Goal: Information Seeking & Learning: Learn about a topic

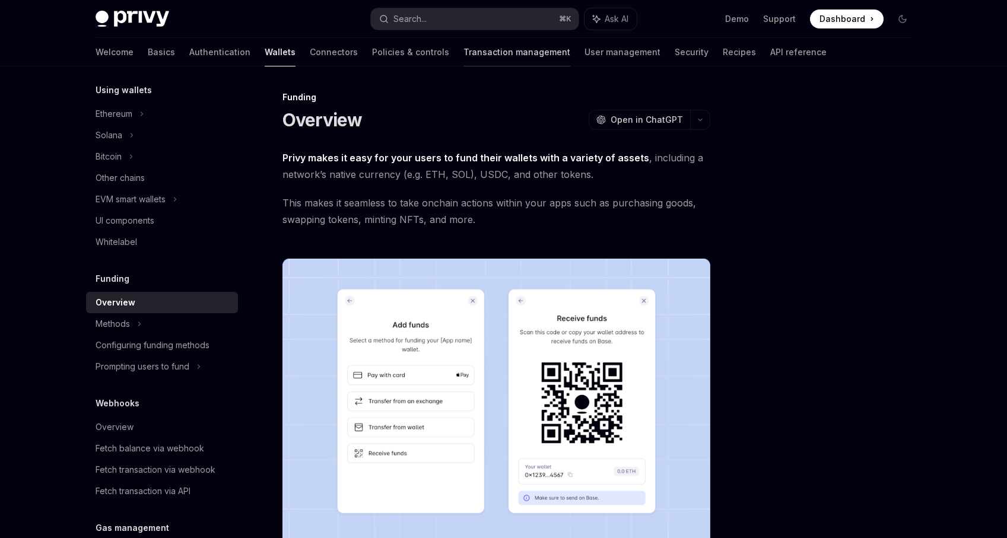
click at [466, 53] on link "Transaction management" at bounding box center [516, 52] width 107 height 28
type textarea "*"
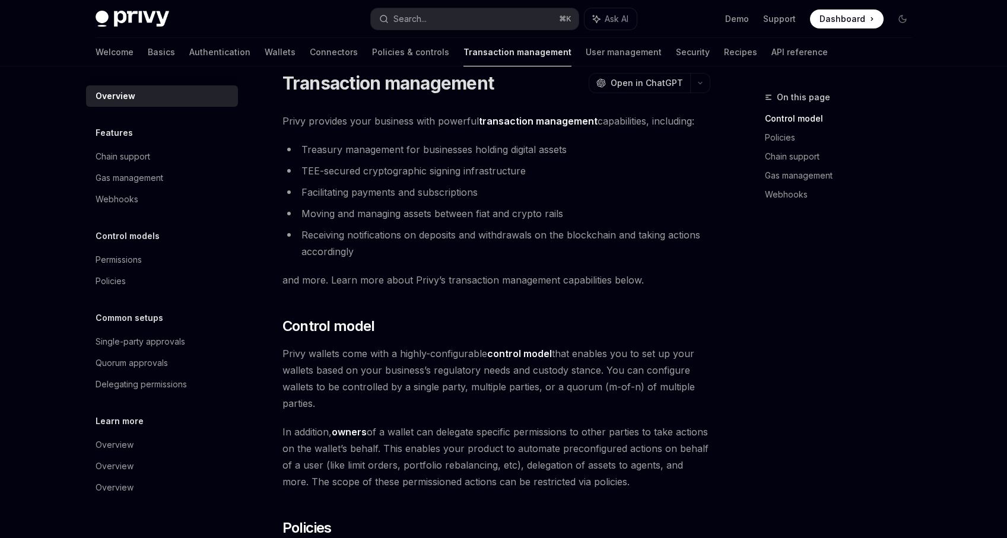
scroll to position [2, 0]
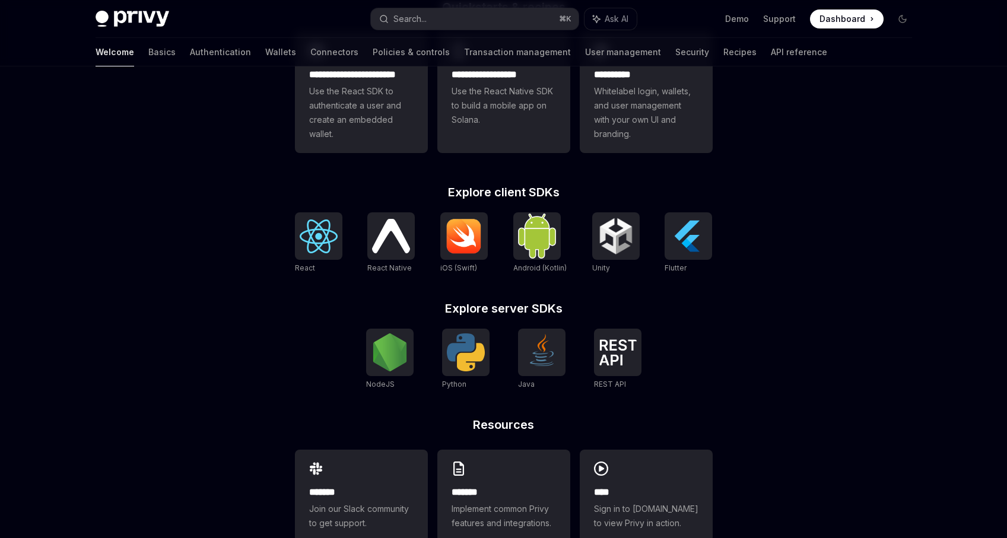
scroll to position [405, 0]
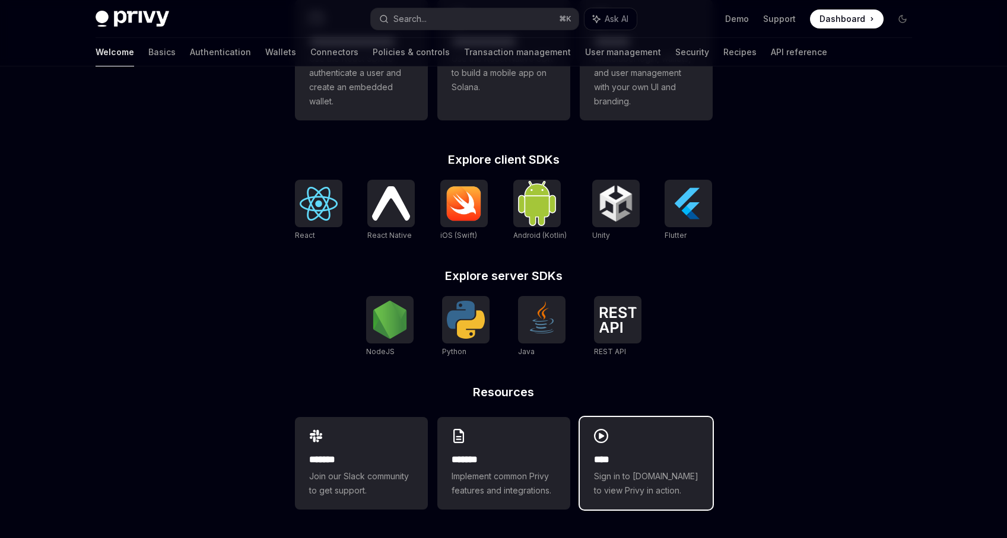
click at [666, 435] on div "**** Sign in to [DOMAIN_NAME] to view Privy in action." at bounding box center [646, 463] width 133 height 93
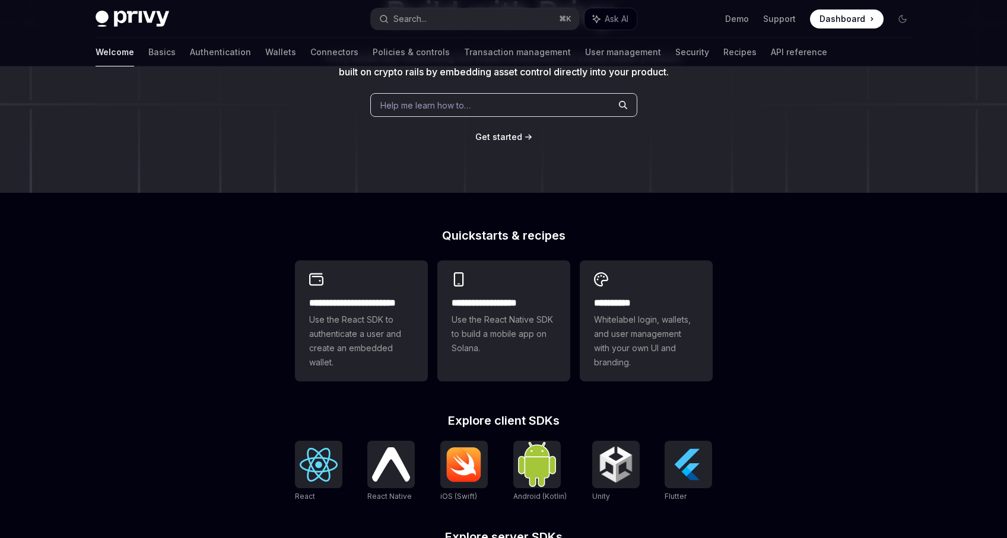
scroll to position [0, 0]
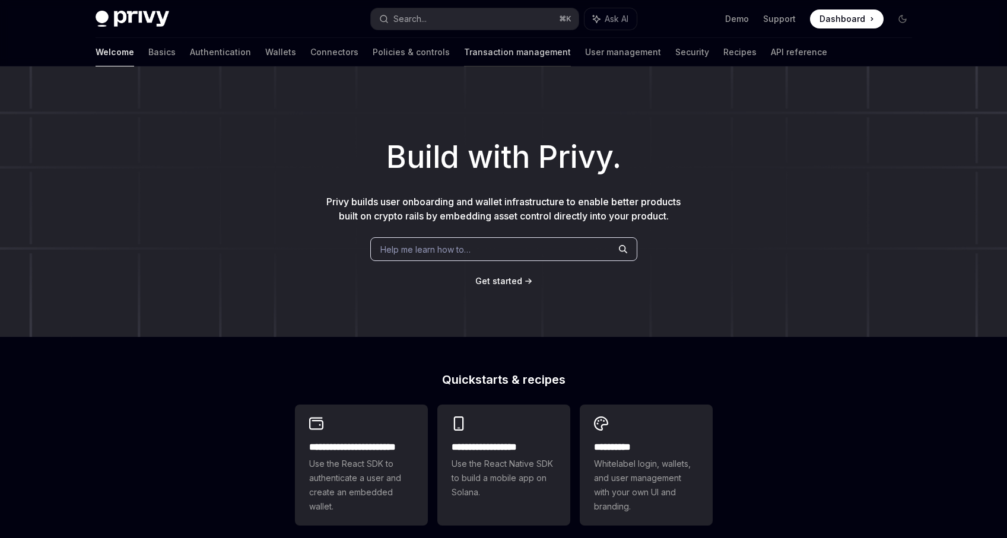
click at [464, 49] on link "Transaction management" at bounding box center [517, 52] width 107 height 28
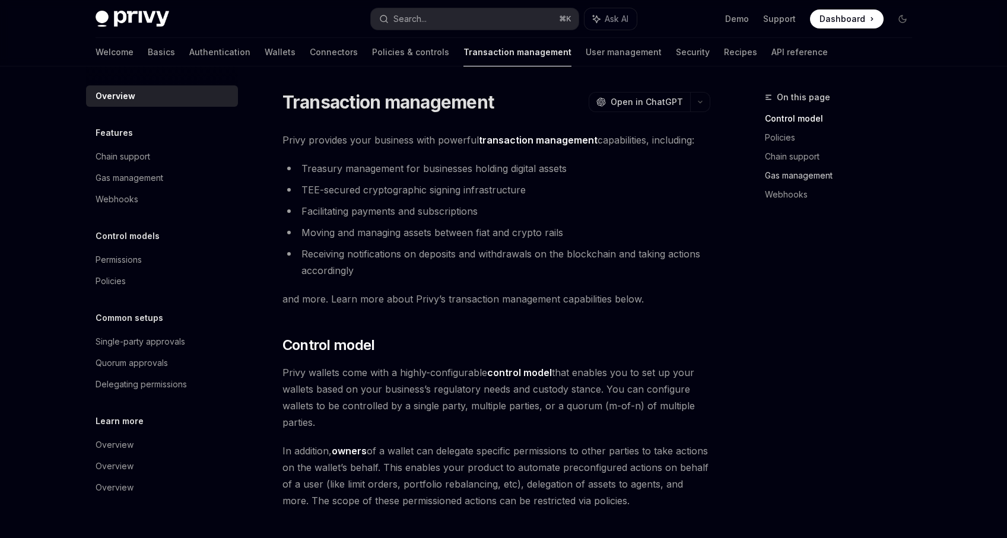
click at [799, 169] on link "Gas management" at bounding box center [843, 175] width 157 height 19
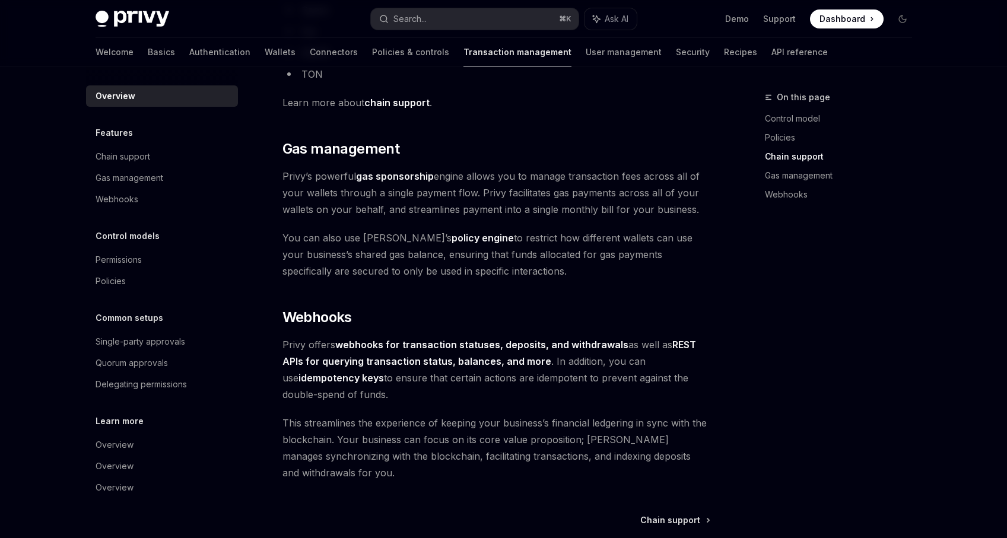
scroll to position [932, 0]
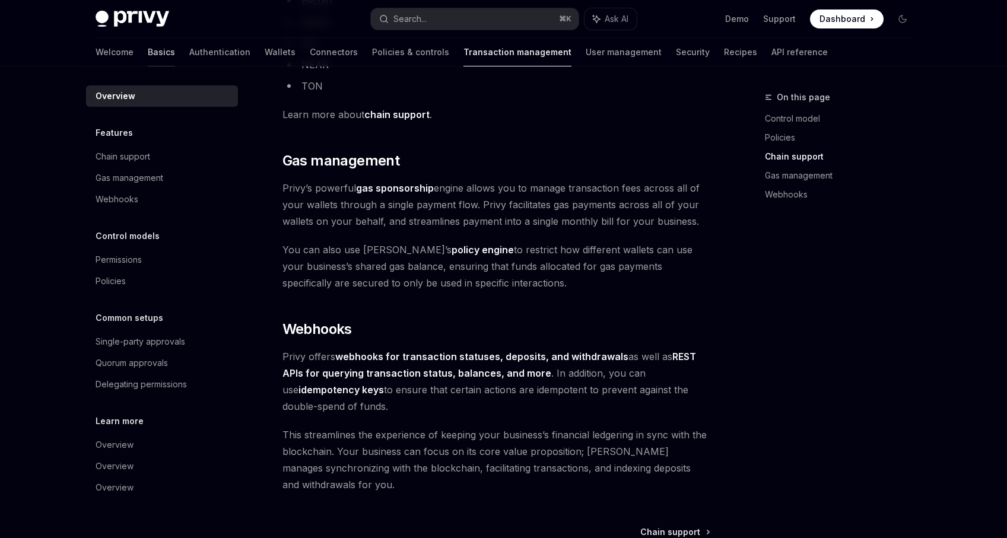
click at [148, 56] on link "Basics" at bounding box center [161, 52] width 27 height 28
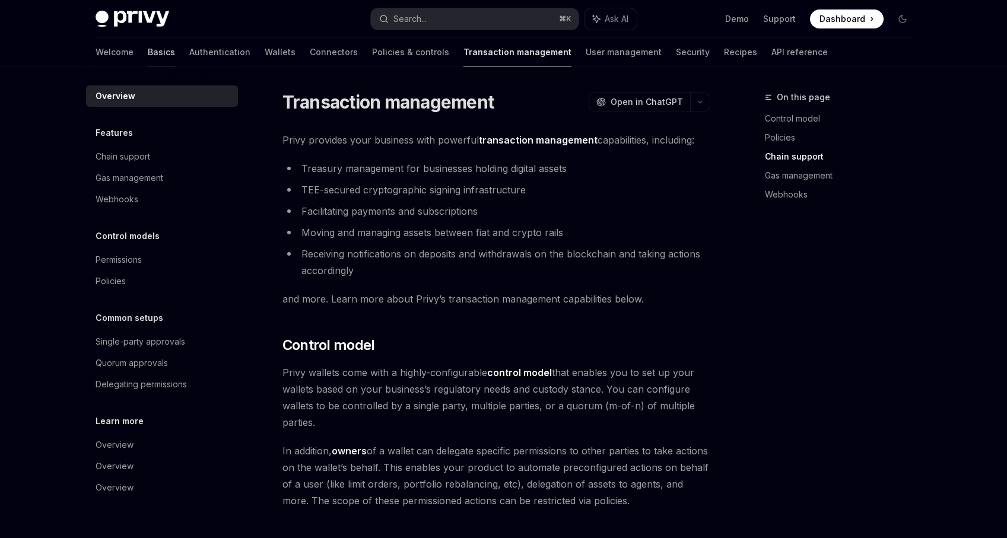
type textarea "*"
